Goal: Navigation & Orientation: Find specific page/section

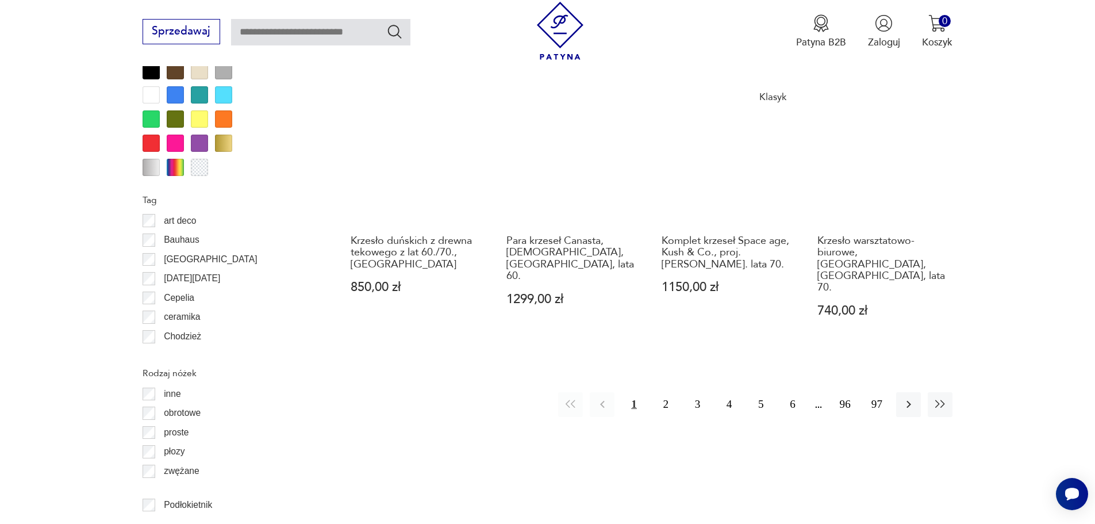
scroll to position [1417, 0]
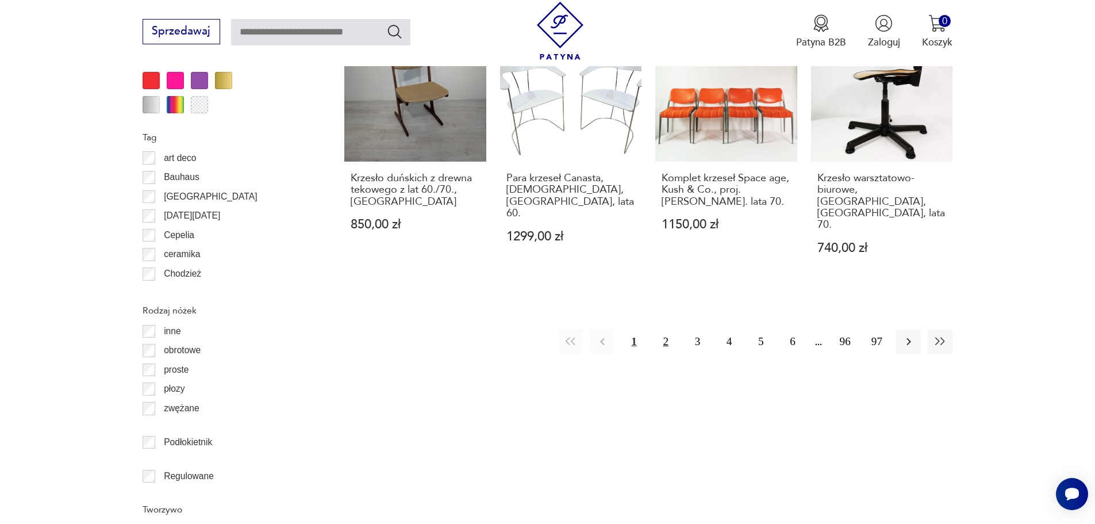
click at [665, 329] on button "2" at bounding box center [665, 341] width 25 height 25
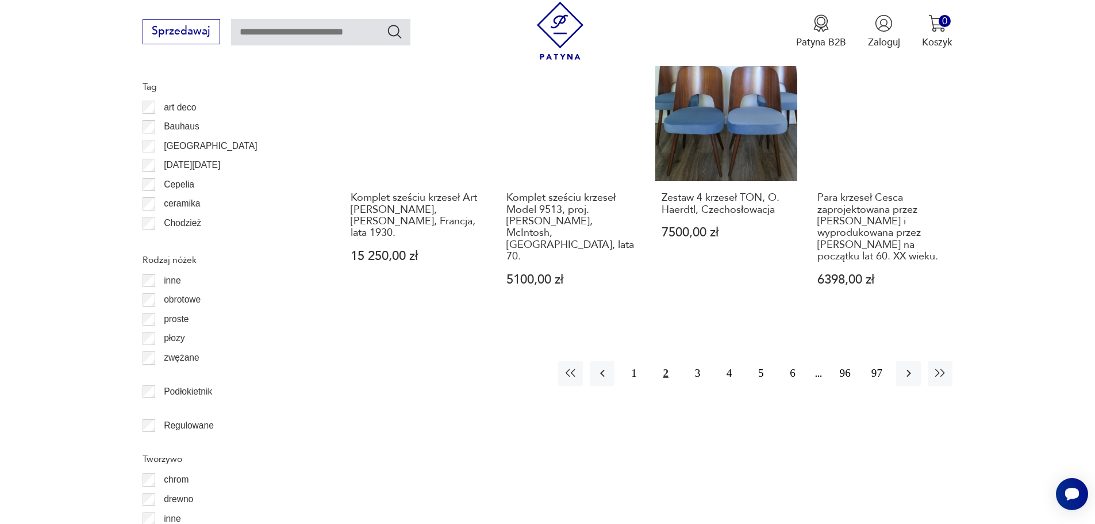
scroll to position [1475, 0]
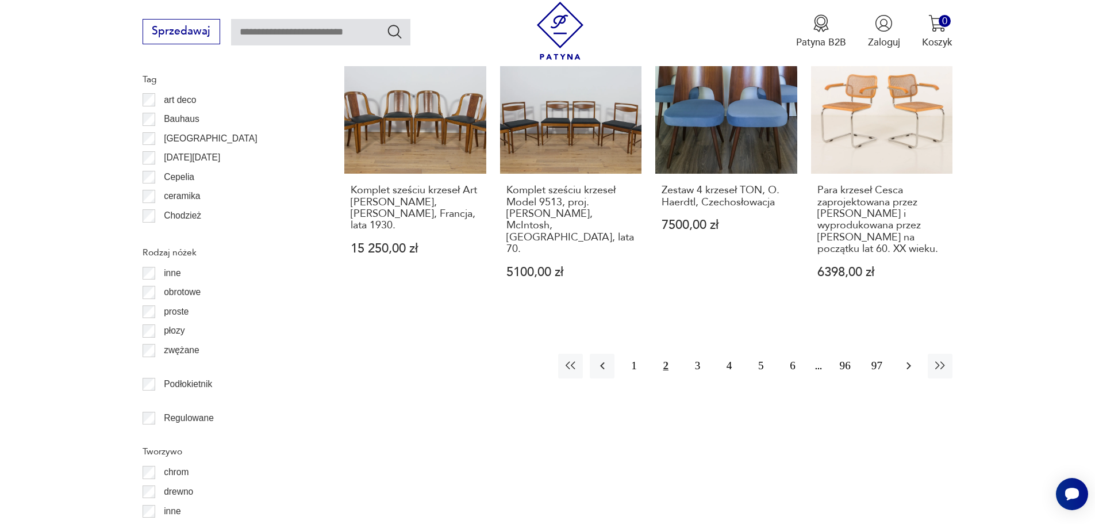
click at [909, 359] on icon "button" at bounding box center [909, 366] width 14 height 14
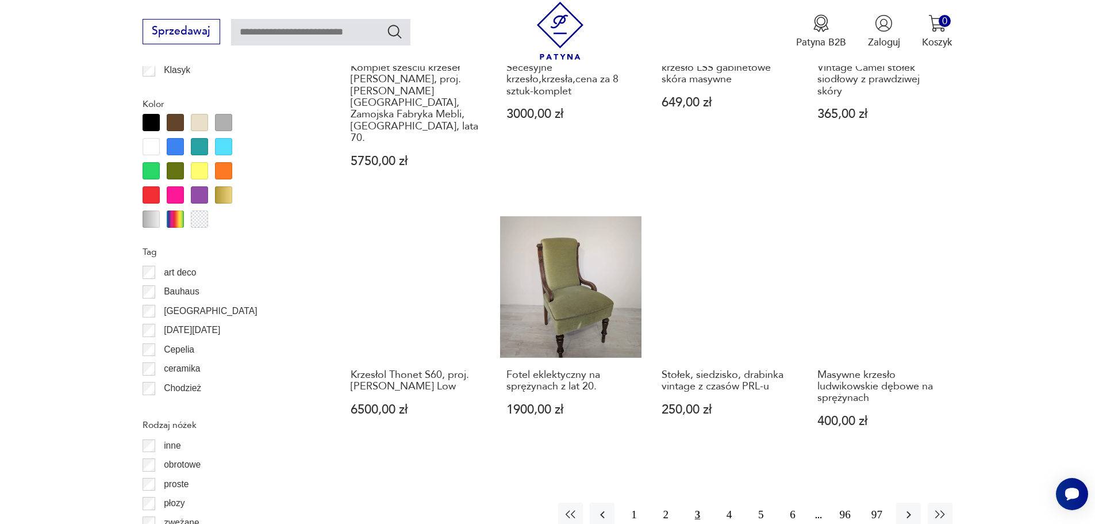
scroll to position [1245, 0]
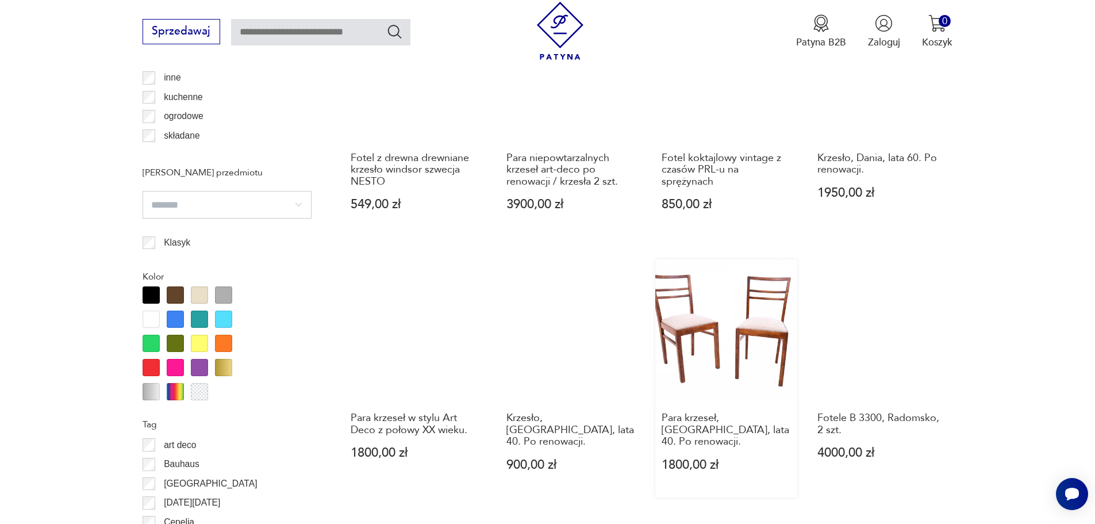
scroll to position [1187, 0]
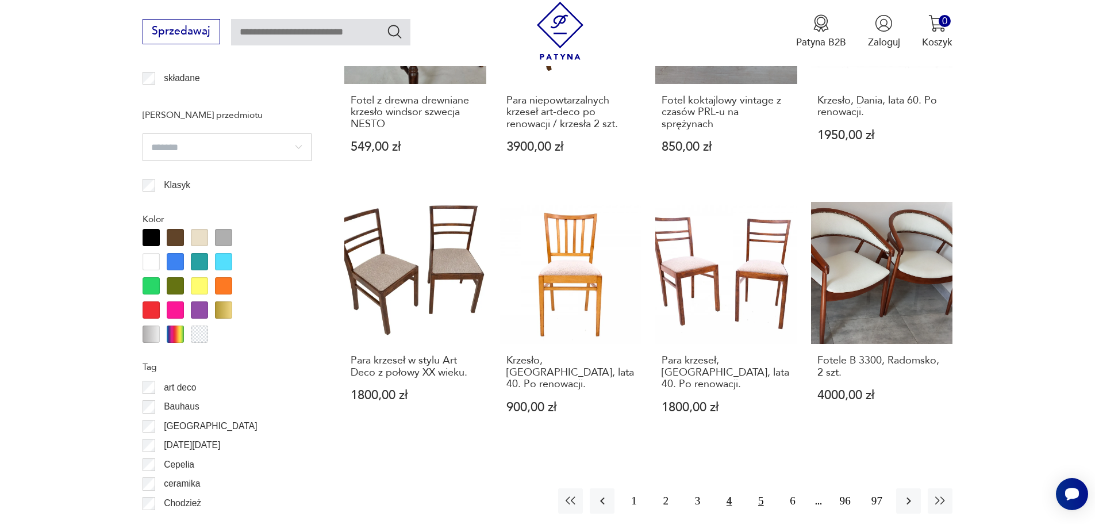
click at [760, 488] on button "5" at bounding box center [760, 500] width 25 height 25
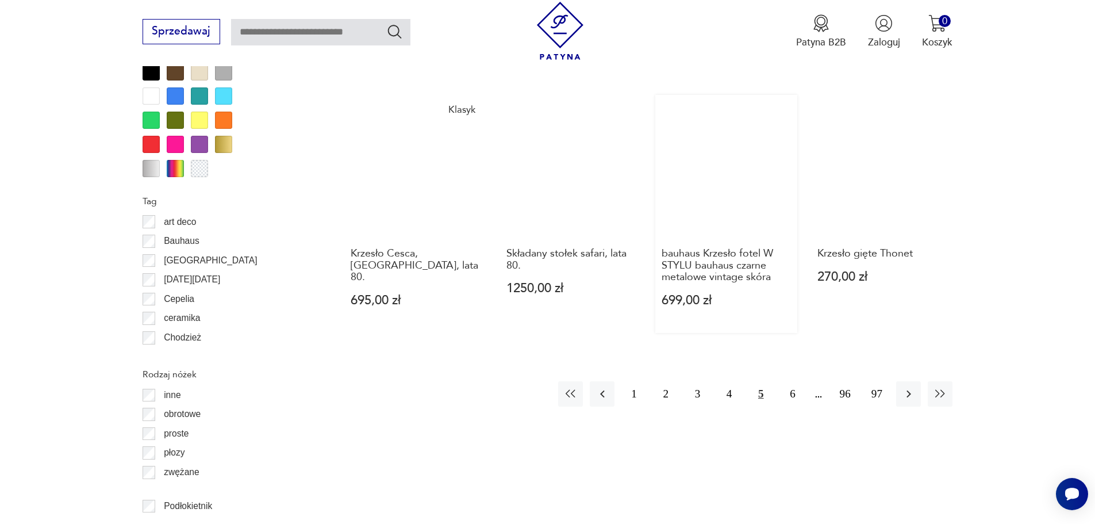
scroll to position [1360, 0]
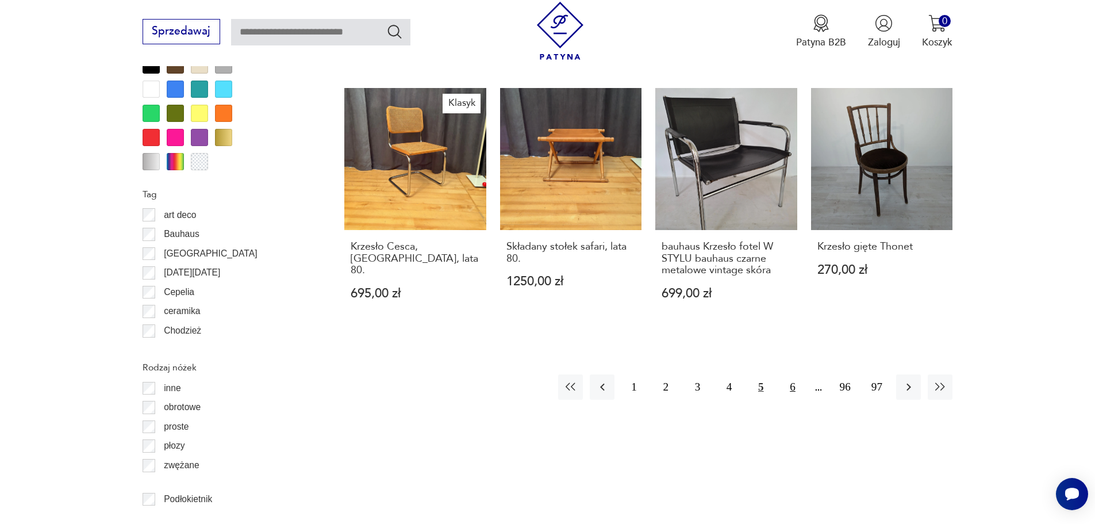
click at [791, 374] on button "6" at bounding box center [792, 386] width 25 height 25
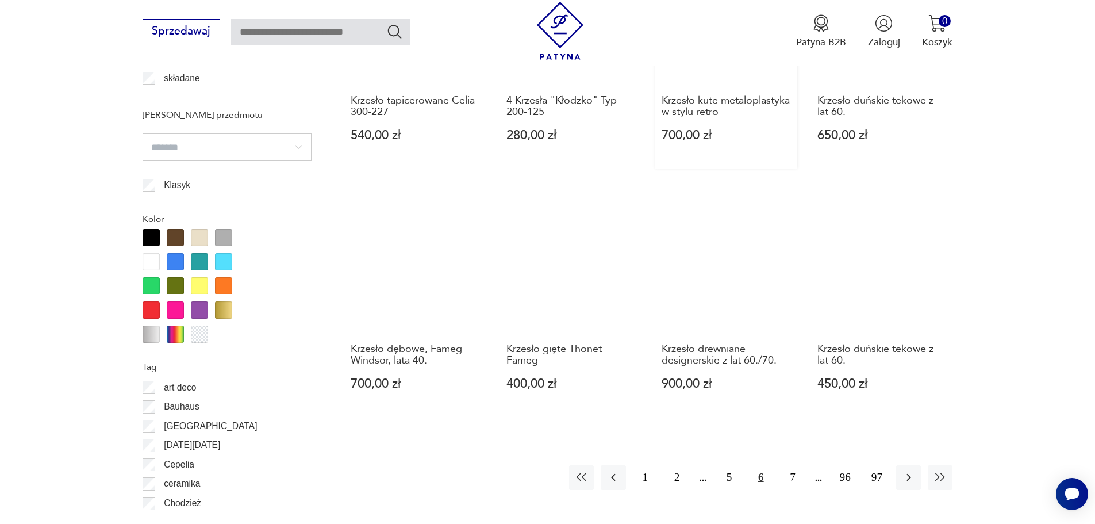
scroll to position [1245, 0]
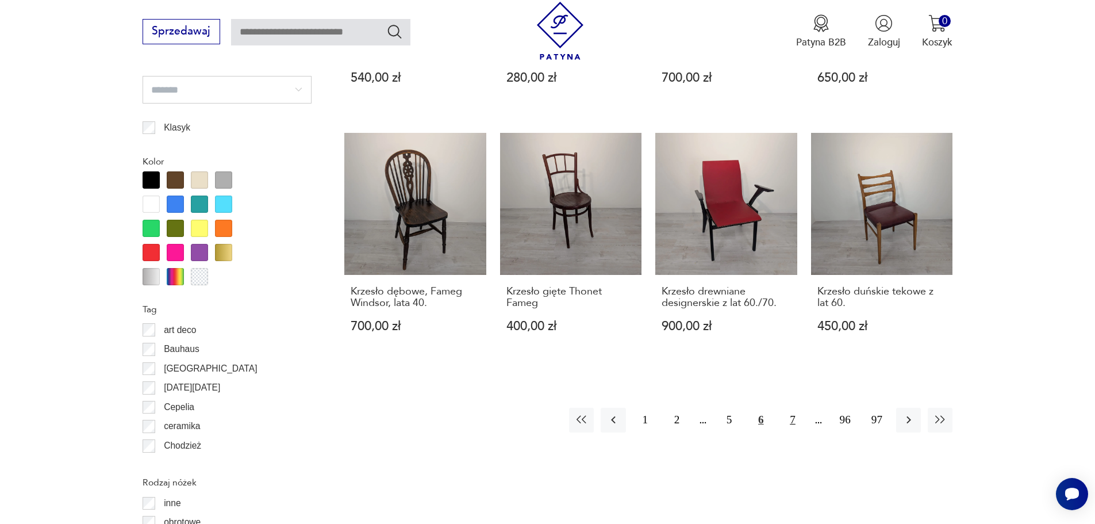
click at [790, 424] on button "7" at bounding box center [792, 419] width 25 height 25
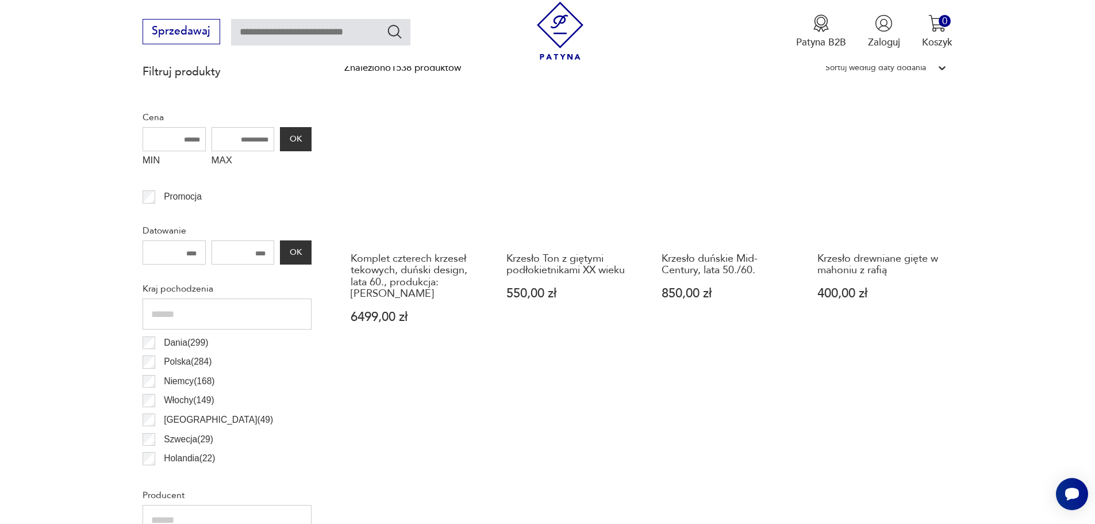
scroll to position [555, 0]
